Goal: Navigation & Orientation: Find specific page/section

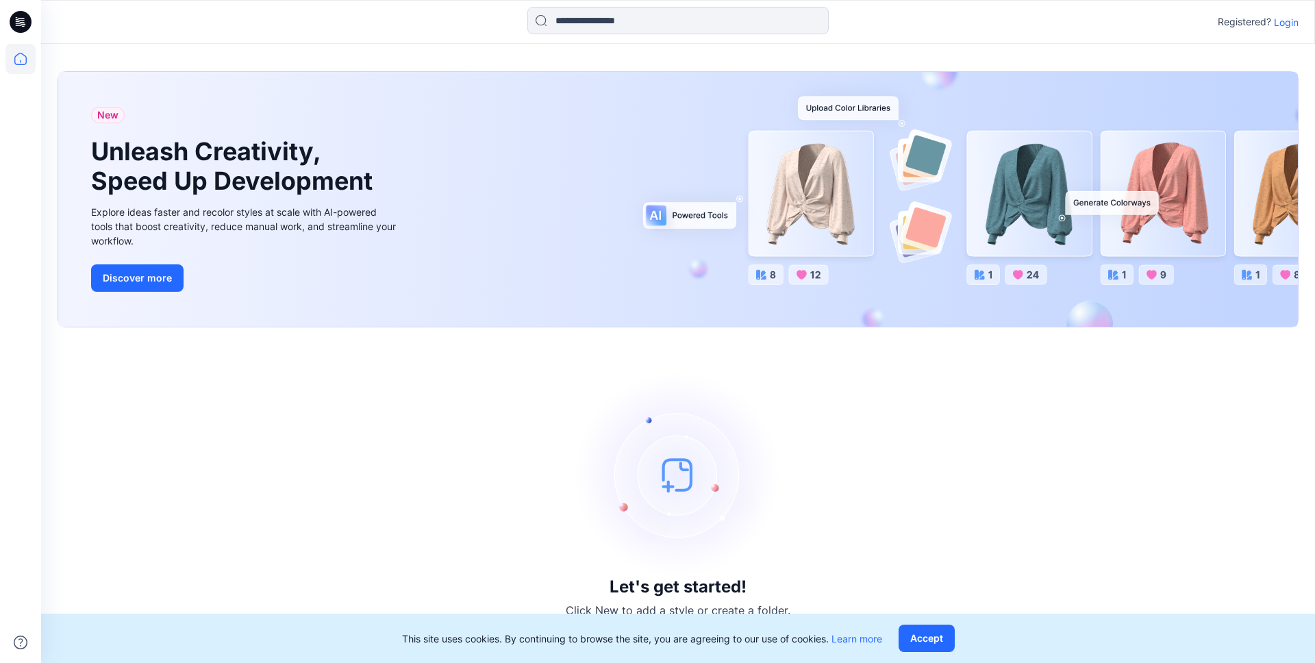
click at [1289, 23] on p "Login" at bounding box center [1286, 22] width 25 height 14
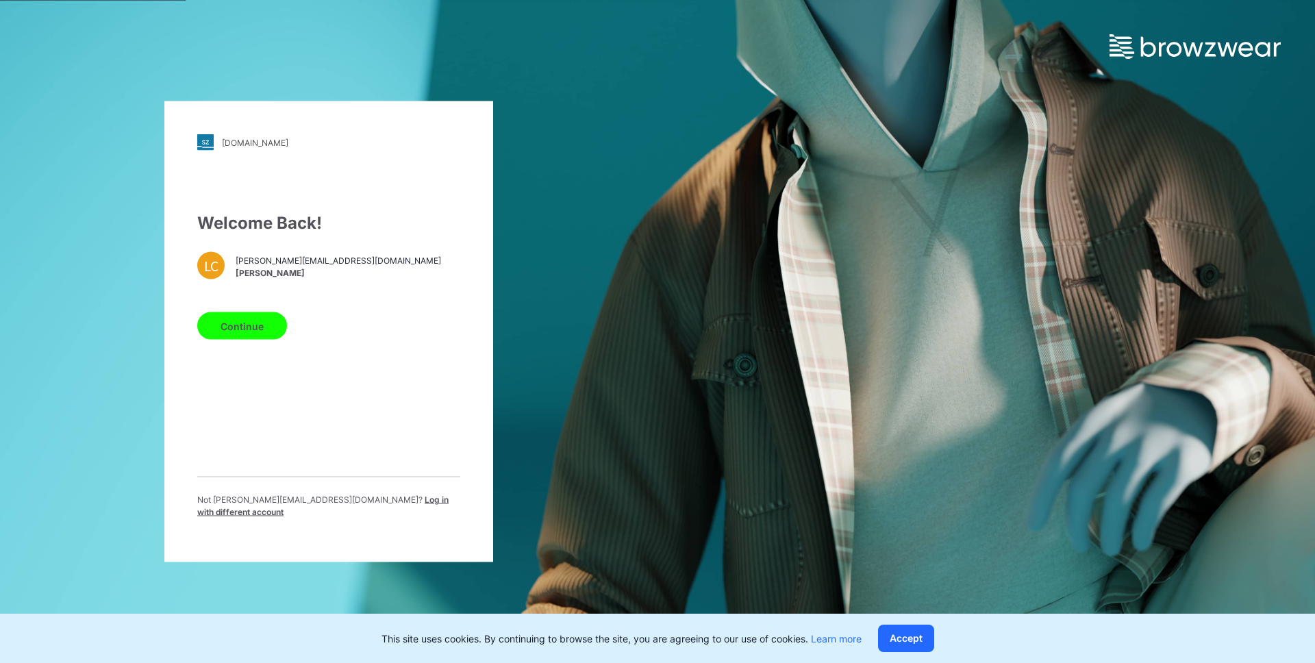
click at [240, 337] on button "Continue" at bounding box center [242, 325] width 90 height 27
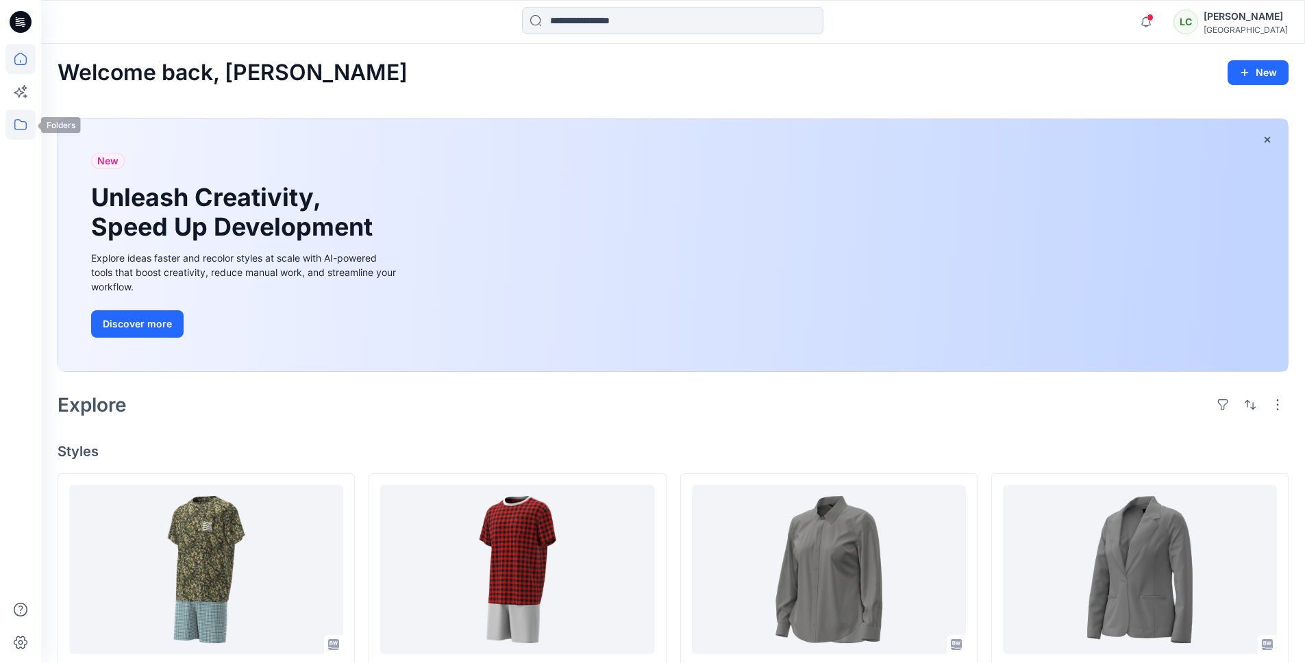
click at [23, 129] on icon at bounding box center [20, 125] width 30 height 30
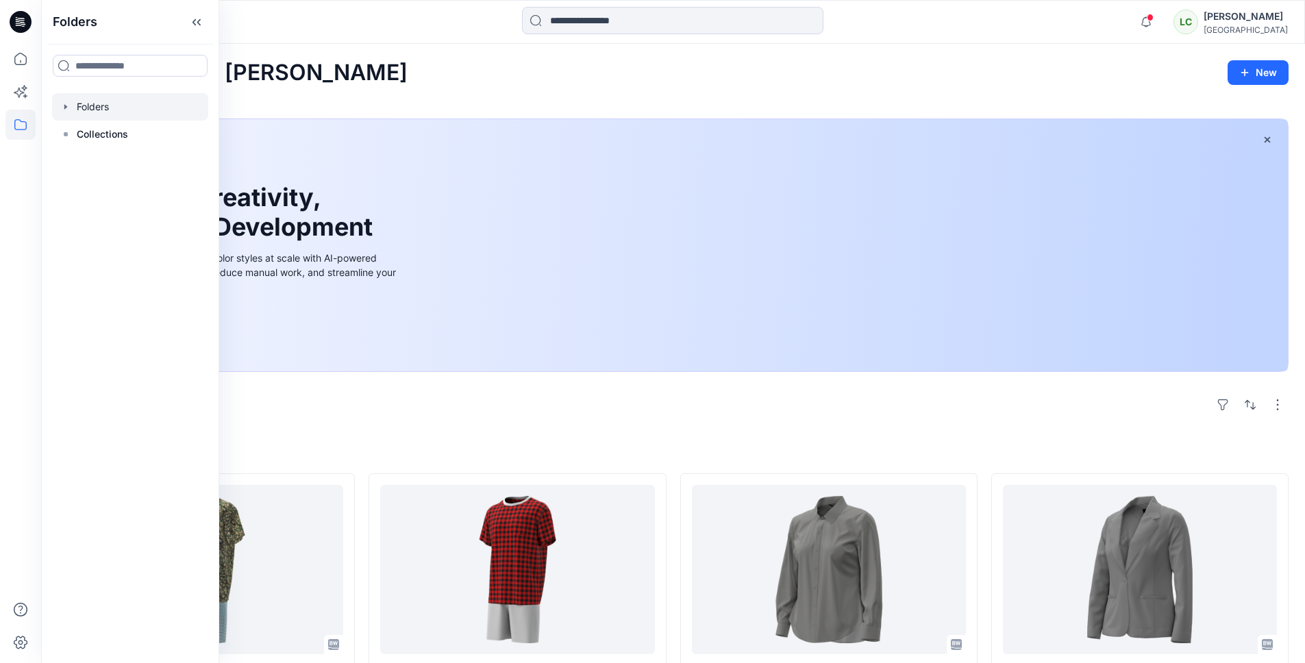
click at [67, 107] on icon "button" at bounding box center [65, 106] width 11 height 11
